Goal: Check status: Check status

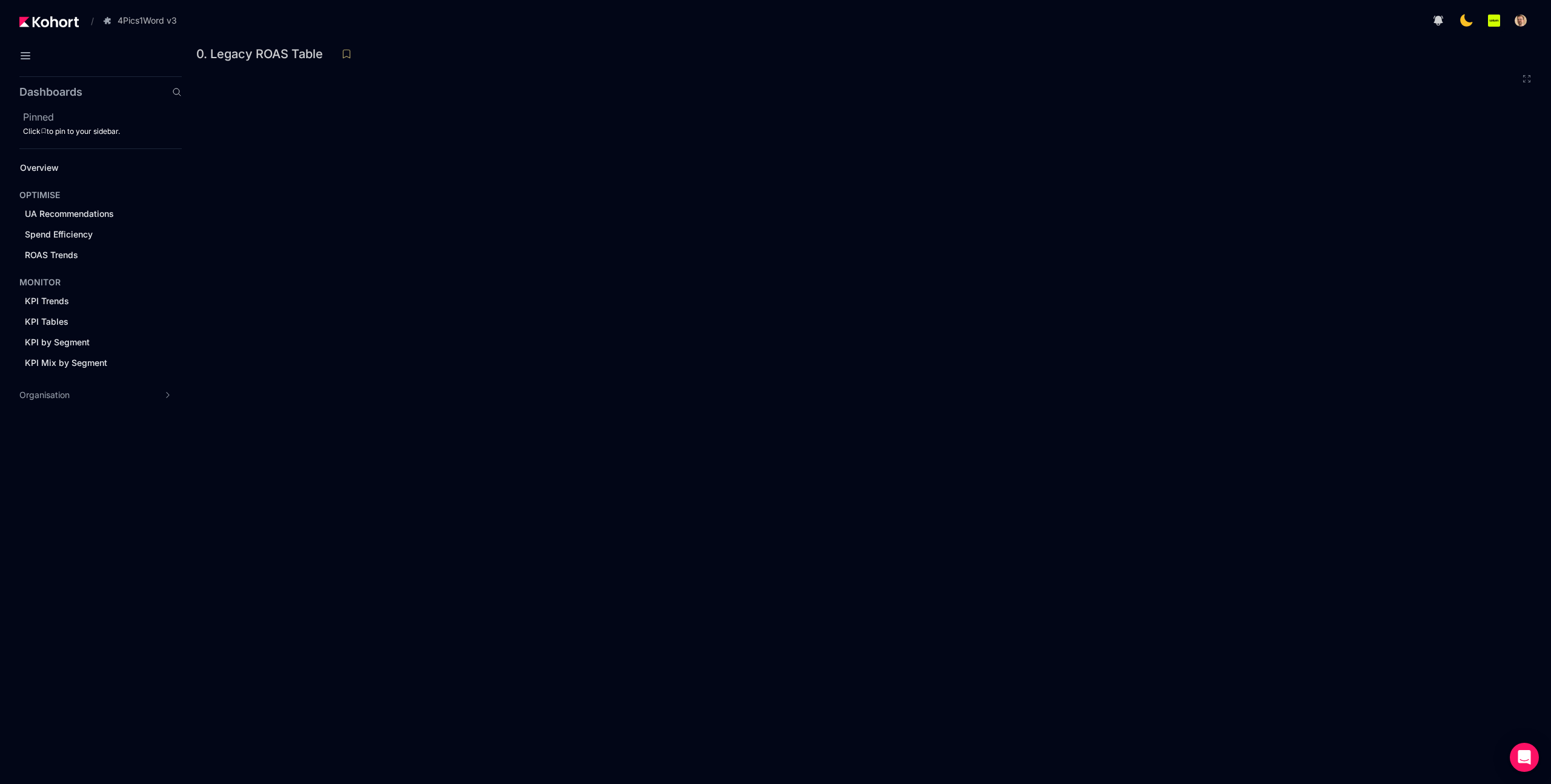
click at [1204, 29] on div at bounding box center [860, 20] width 1342 height 25
